Goal: Task Accomplishment & Management: Manage account settings

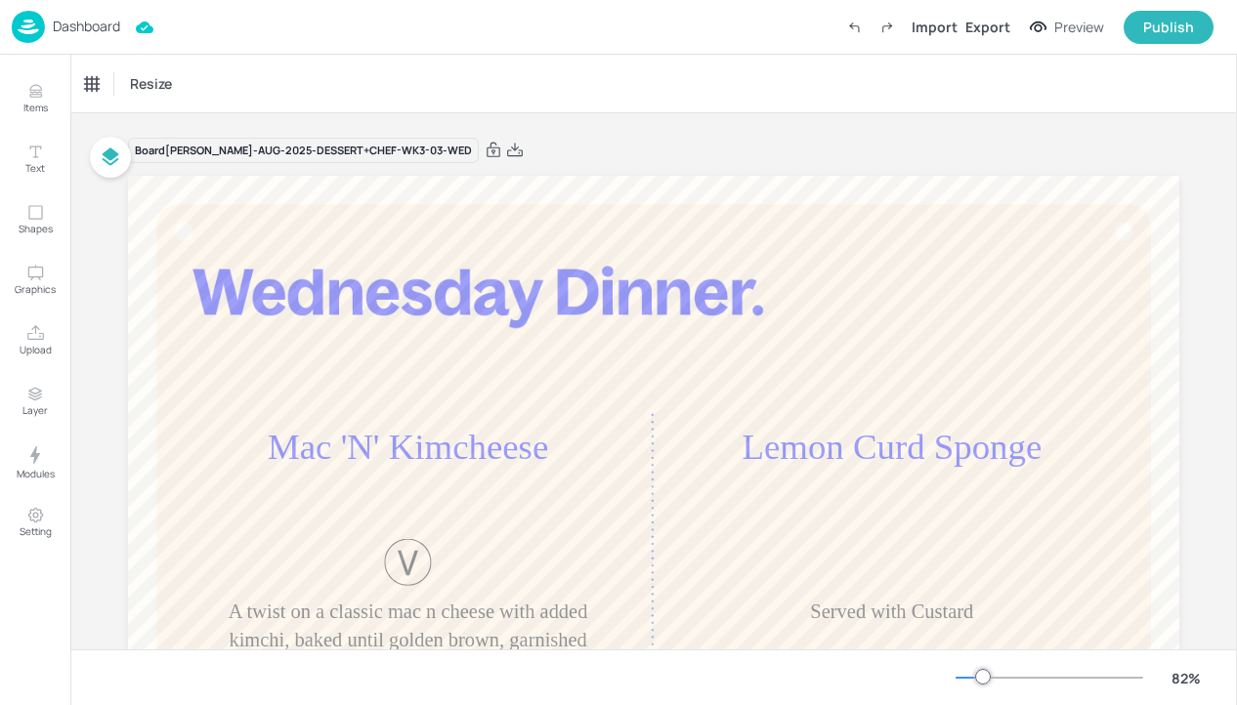
click at [76, 13] on div "Dashboard" at bounding box center [66, 27] width 108 height 32
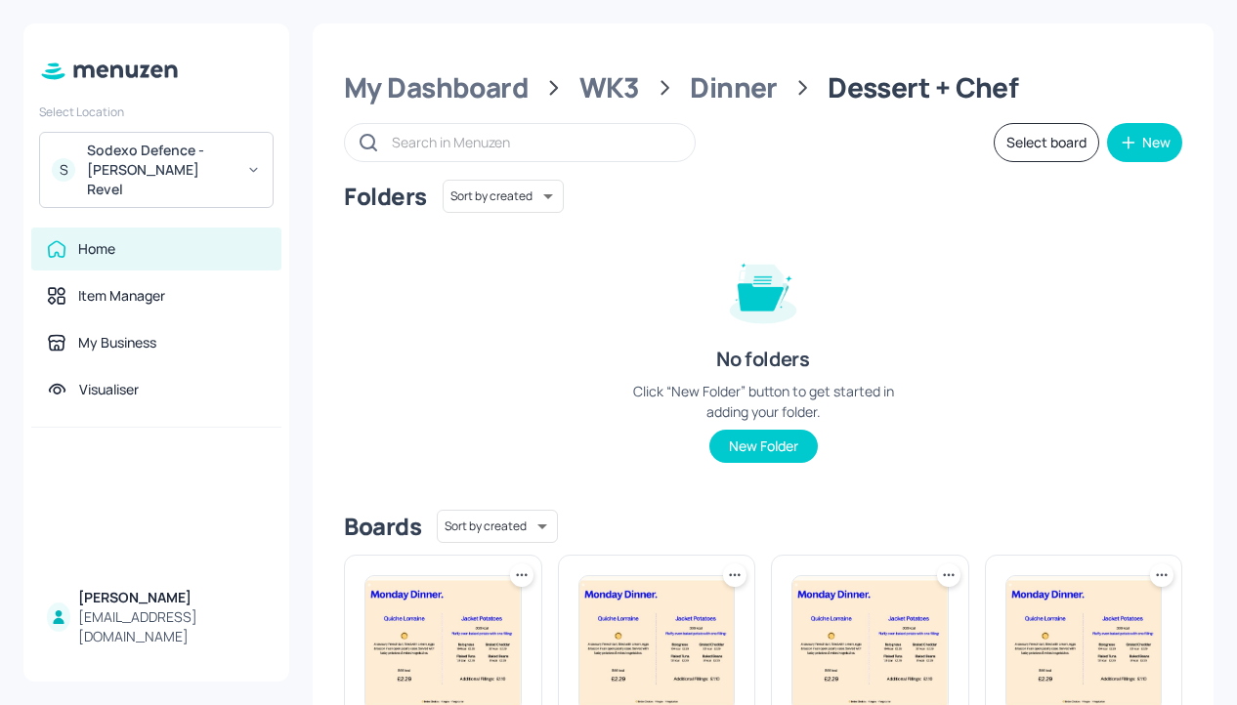
click at [220, 178] on div "Sodexo Defence - Newbold Revel" at bounding box center [161, 170] width 148 height 59
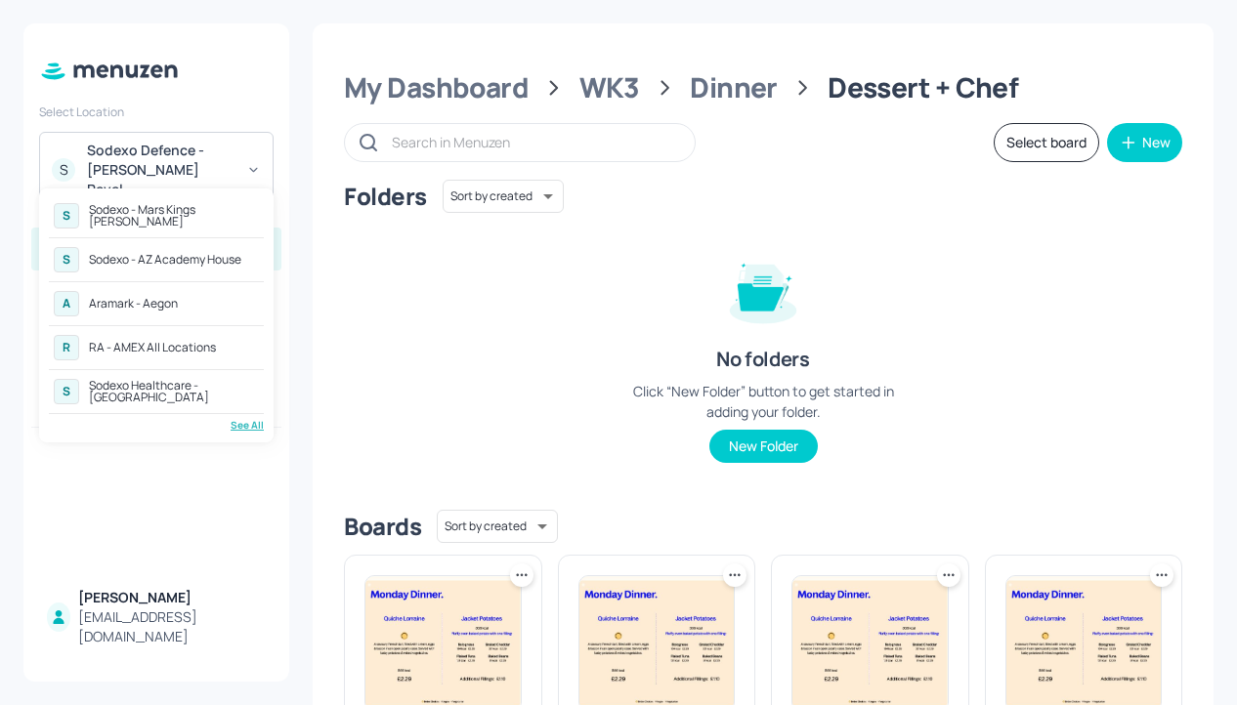
click at [229, 268] on div "S Sodexo - AZ Academy House" at bounding box center [156, 259] width 215 height 35
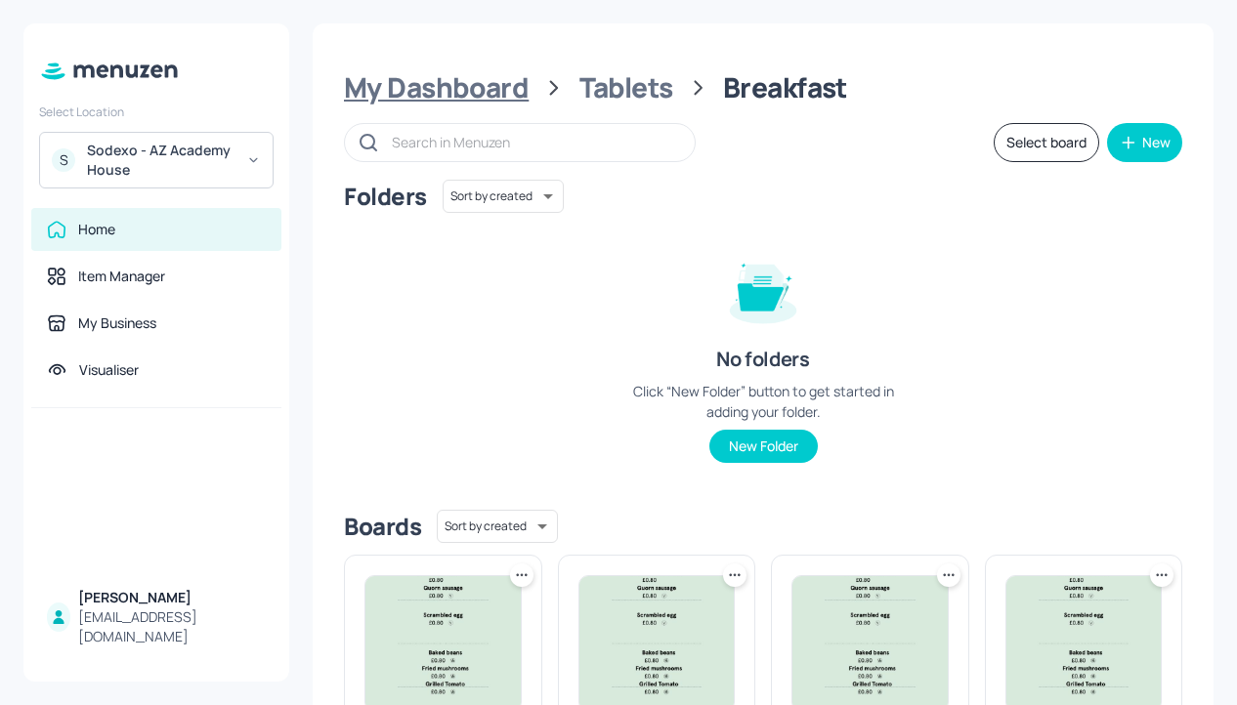
click at [521, 92] on div "My Dashboard" at bounding box center [436, 87] width 185 height 35
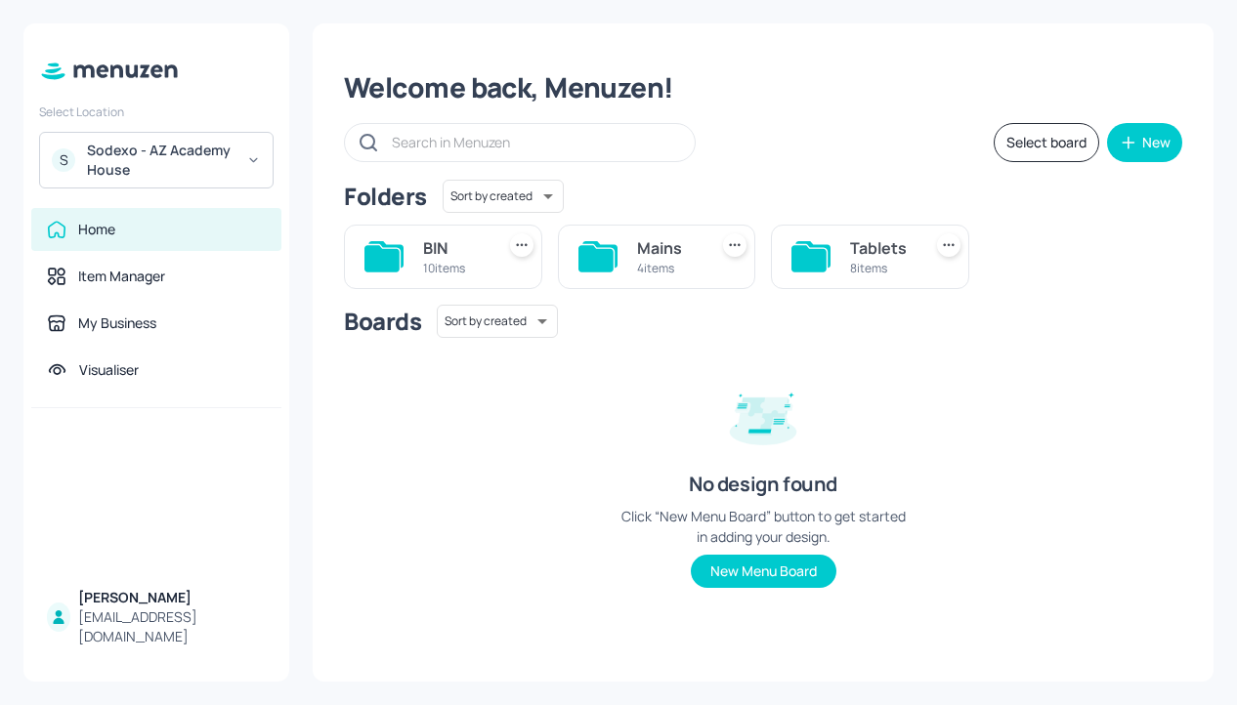
click at [646, 253] on div "Mains" at bounding box center [669, 247] width 64 height 23
click at [473, 250] on div "WK4" at bounding box center [455, 247] width 64 height 23
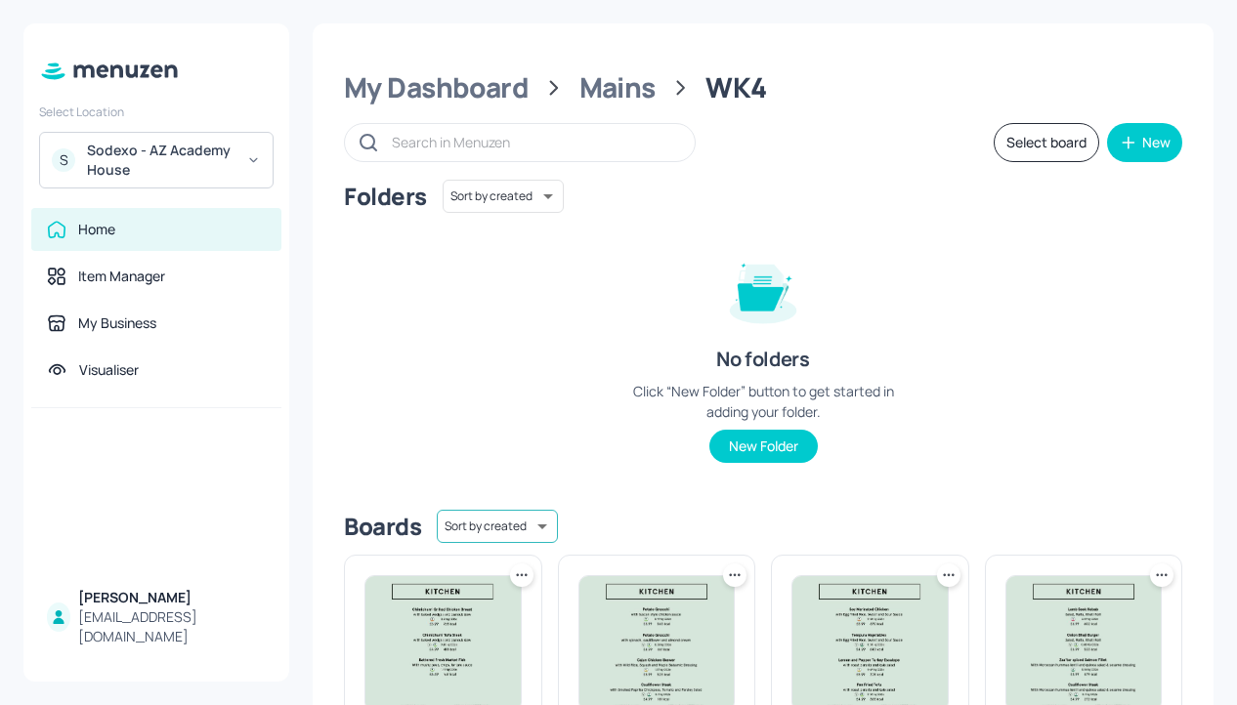
scroll to position [113, 0]
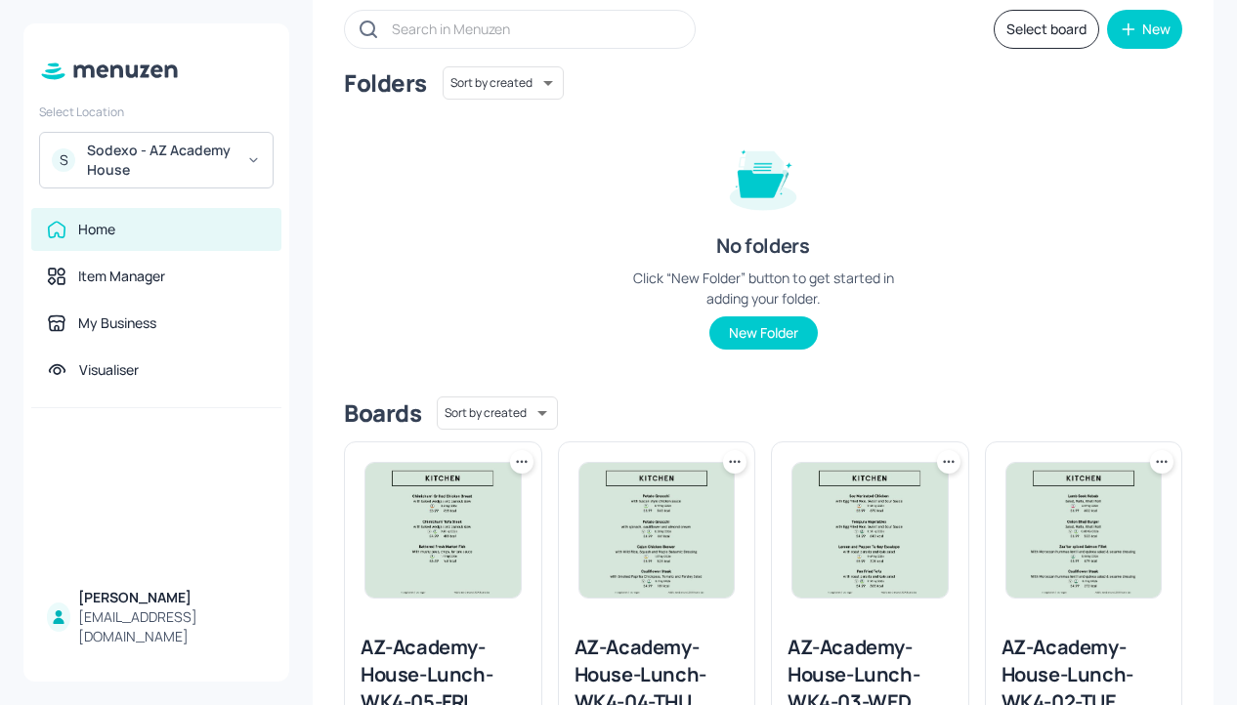
click at [522, 466] on icon at bounding box center [522, 462] width 20 height 20
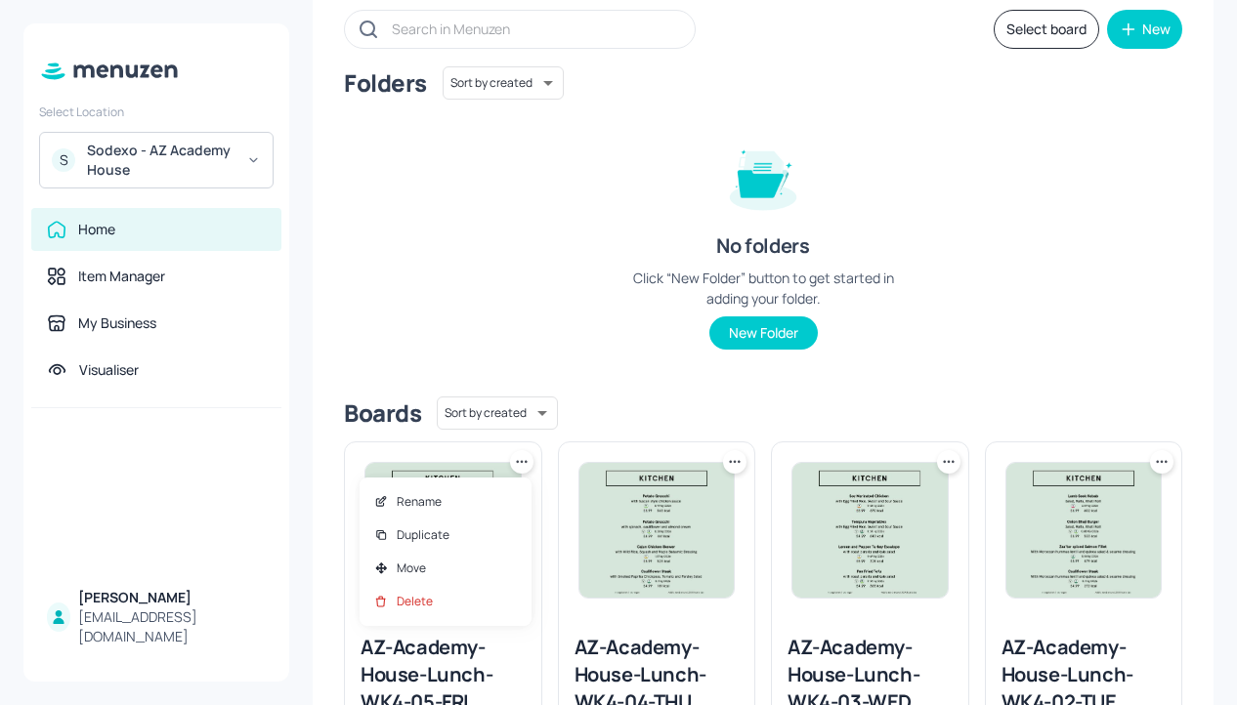
click at [562, 430] on div at bounding box center [618, 352] width 1237 height 705
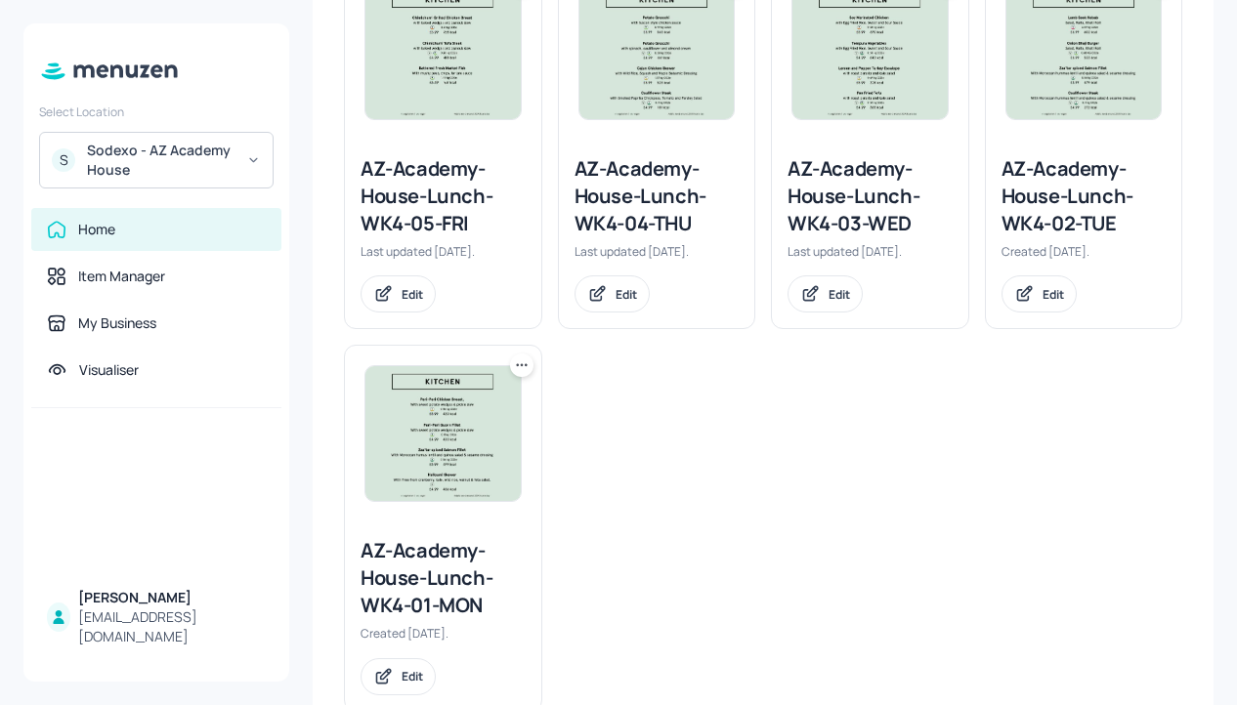
scroll to position [0, 0]
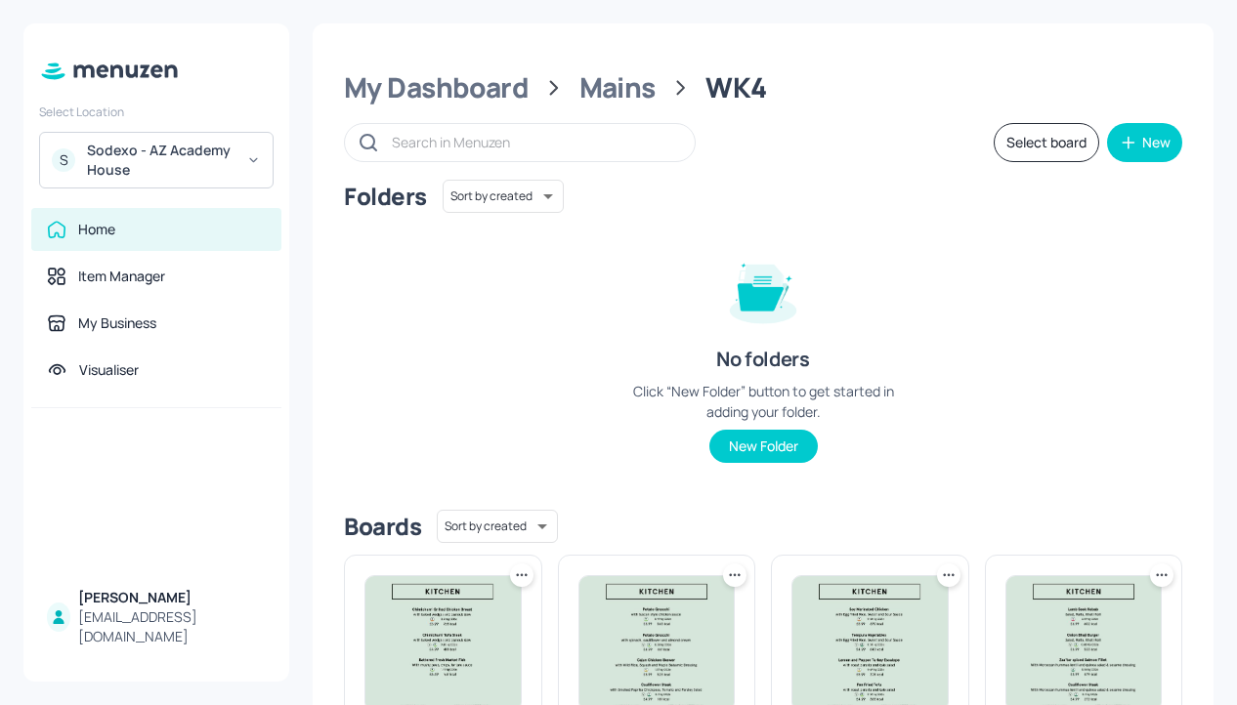
click at [1046, 149] on button "Select board" at bounding box center [1047, 142] width 106 height 39
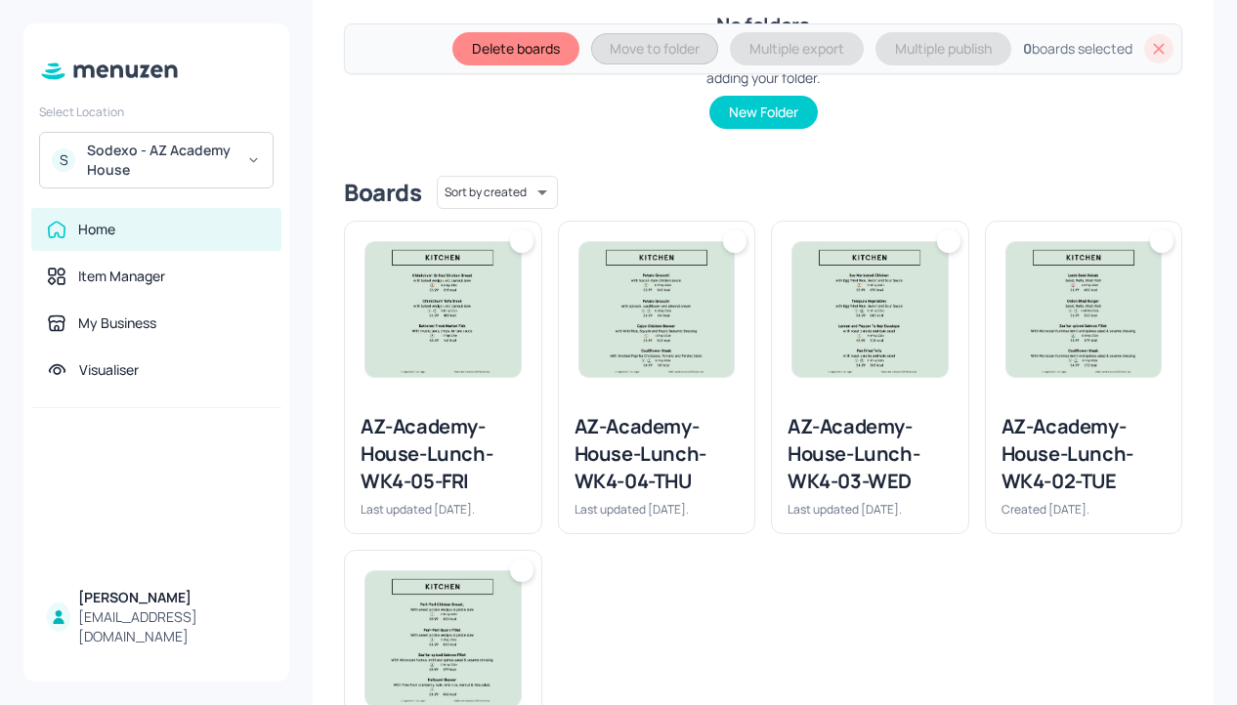
scroll to position [439, 0]
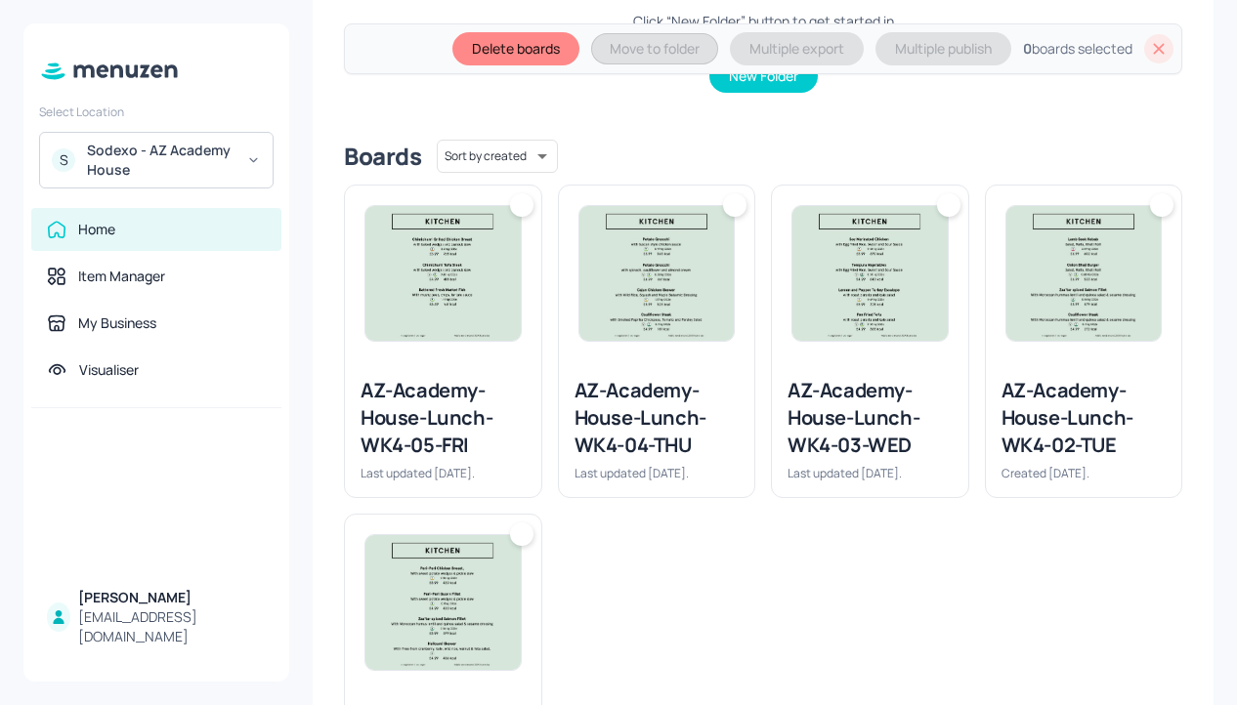
click at [437, 431] on div "AZ-Academy-House-Lunch-WK4-05-FRI" at bounding box center [443, 418] width 165 height 82
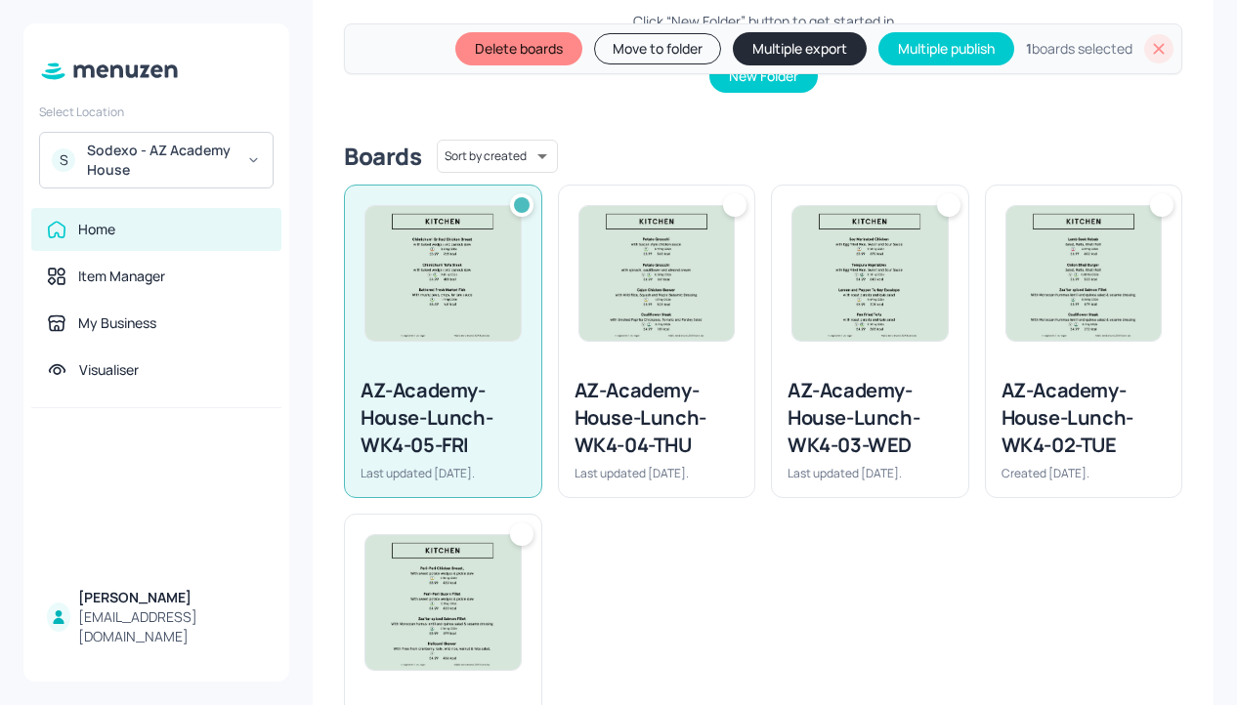
click at [443, 372] on div "AZ-Academy-House-Lunch-WK4-05-FRI Last updated [DATE]." at bounding box center [443, 430] width 196 height 136
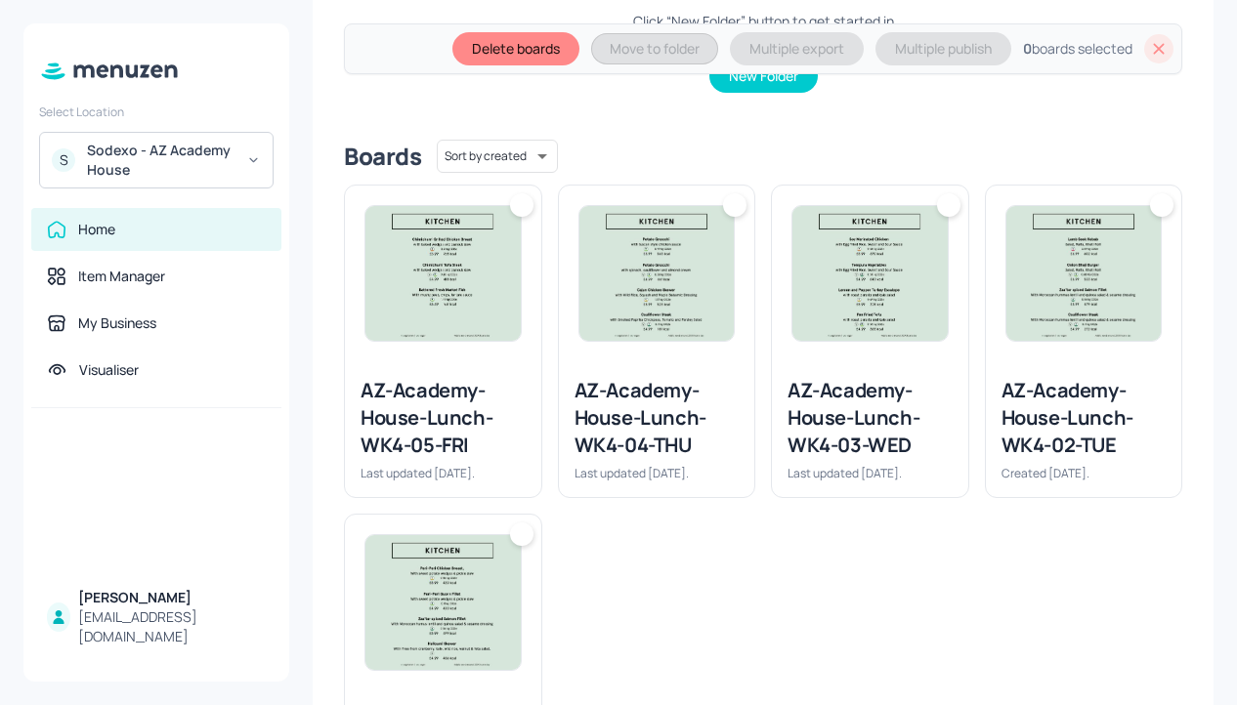
scroll to position [608, 0]
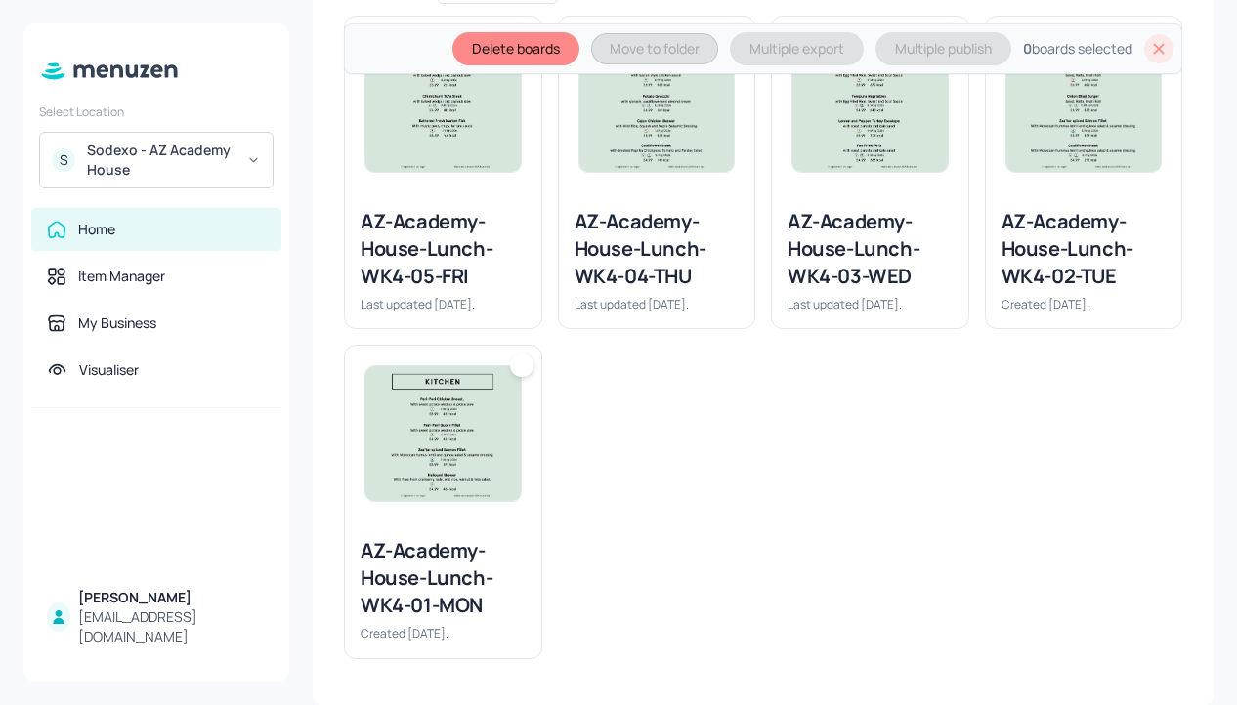
click at [488, 573] on div "AZ-Academy-House-Lunch-WK4-01-MON" at bounding box center [443, 578] width 165 height 82
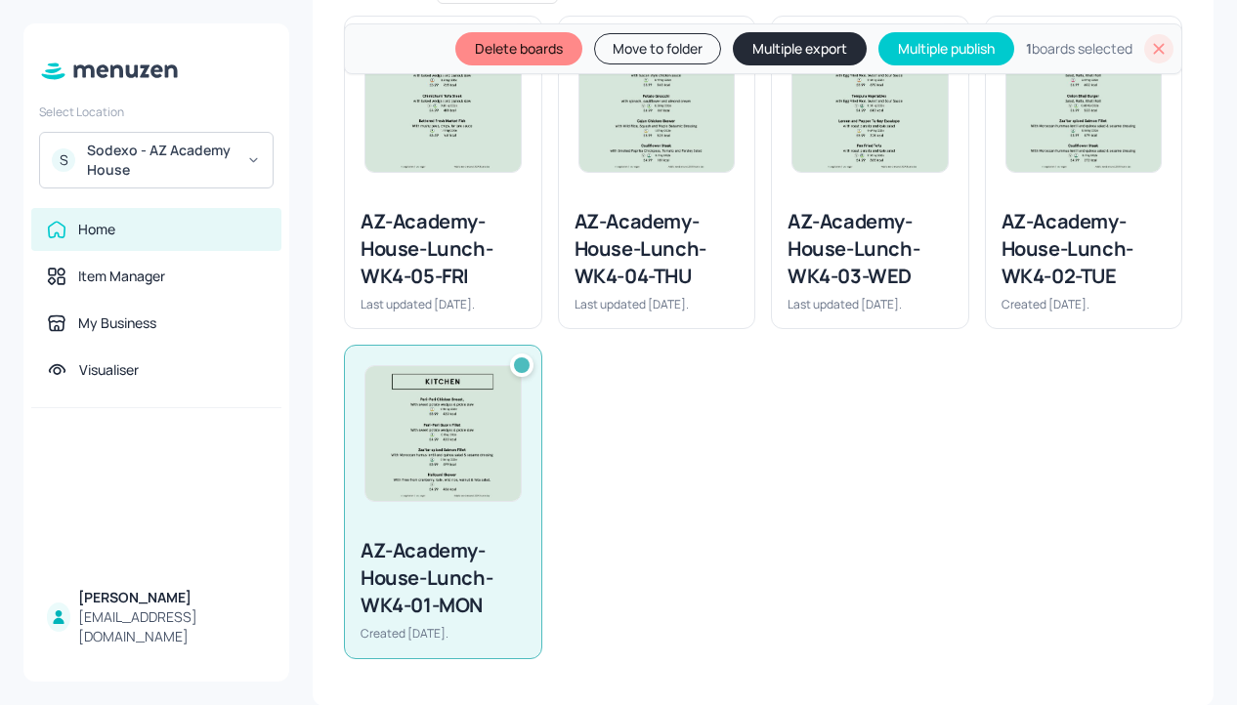
click at [1151, 44] on icon at bounding box center [1159, 49] width 20 height 20
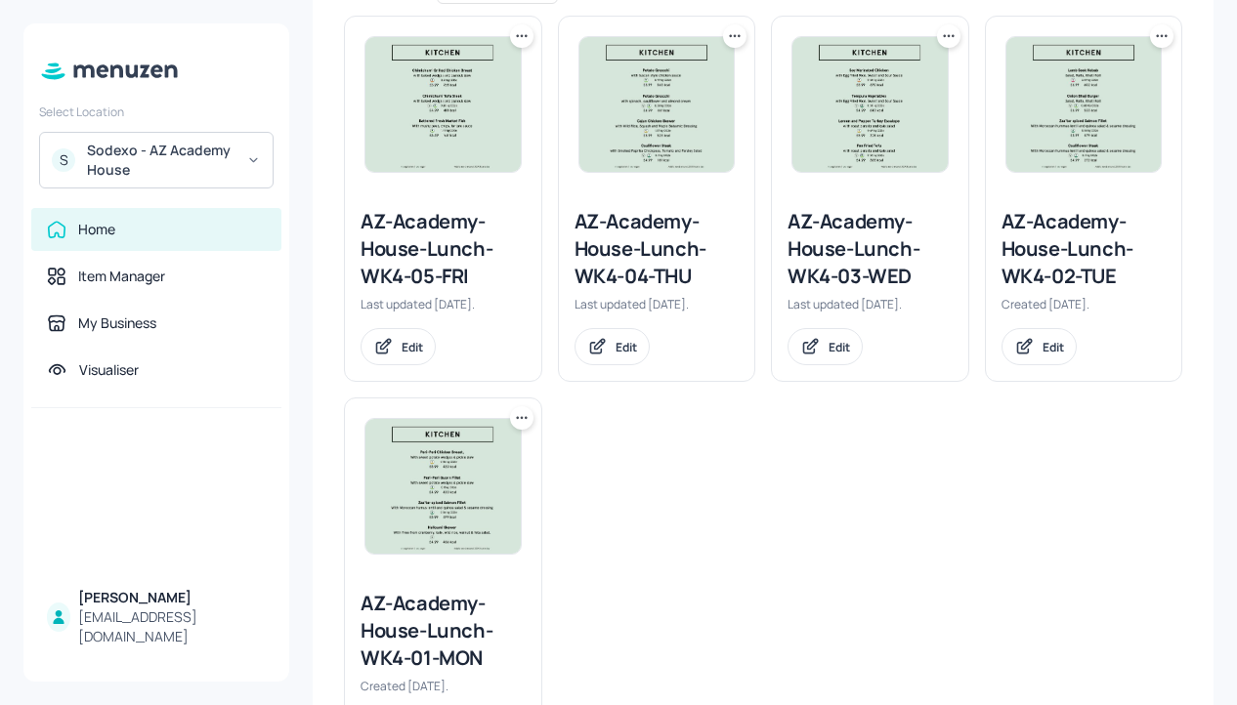
click at [413, 526] on img at bounding box center [442, 486] width 155 height 135
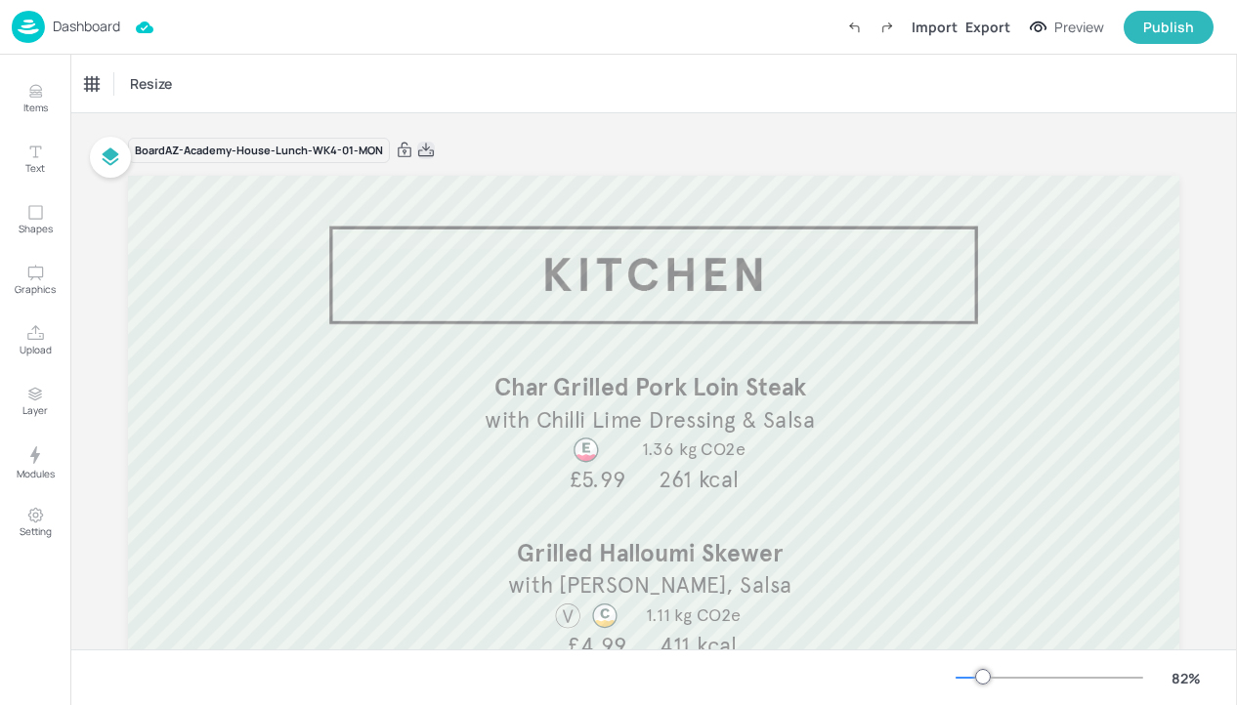
click at [424, 147] on icon at bounding box center [426, 151] width 18 height 20
